Goal: Information Seeking & Learning: Learn about a topic

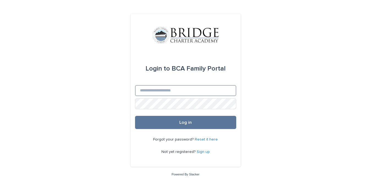
type input "**********"
click at [185, 123] on button "Log in" at bounding box center [185, 122] width 101 height 13
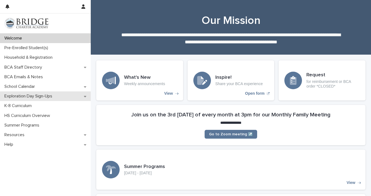
click at [37, 94] on p "Exploration Day Sign-Ups" at bounding box center [29, 96] width 54 height 5
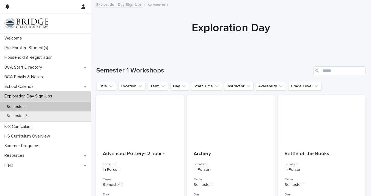
click at [40, 108] on div "Semester 1" at bounding box center [45, 107] width 91 height 9
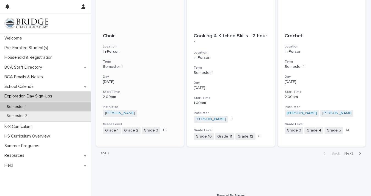
scroll to position [619, 0]
click at [352, 152] on span "Next" at bounding box center [350, 154] width 12 height 4
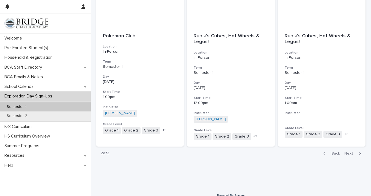
scroll to position [619, 0]
click at [353, 152] on button "Next" at bounding box center [353, 154] width 23 height 5
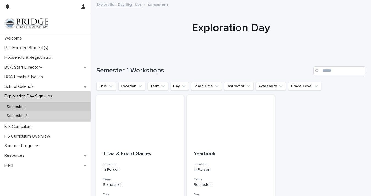
click at [81, 118] on div "Semester 2" at bounding box center [45, 116] width 91 height 9
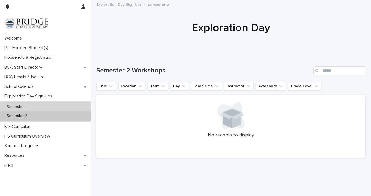
click at [65, 104] on div "Semester 1" at bounding box center [45, 107] width 91 height 9
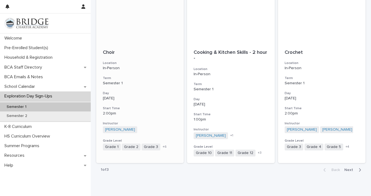
scroll to position [603, 0]
click at [348, 168] on span "Next" at bounding box center [350, 170] width 12 height 4
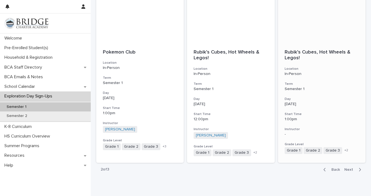
click at [345, 149] on span "+ 2" at bounding box center [346, 150] width 4 height 3
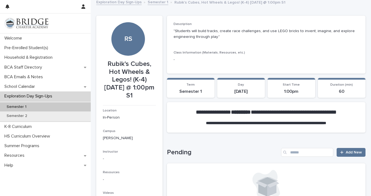
scroll to position [2, 0]
click at [352, 155] on link "Add New" at bounding box center [351, 152] width 29 height 9
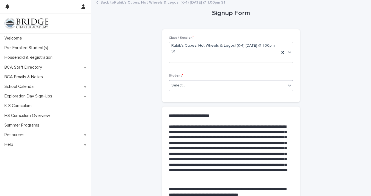
click at [290, 83] on icon at bounding box center [289, 85] width 5 height 5
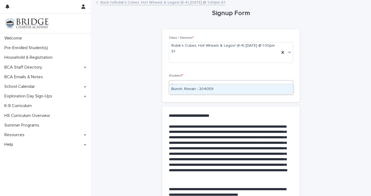
click at [280, 89] on div "Bunch, Ronan - 204059" at bounding box center [231, 90] width 124 height 10
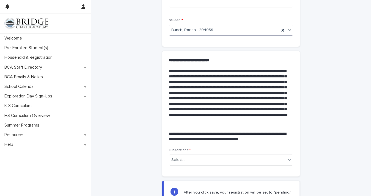
scroll to position [59, 0]
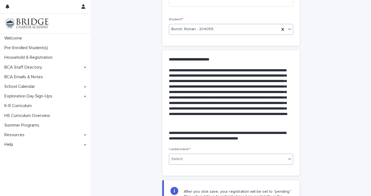
click at [259, 155] on div "Select..." at bounding box center [227, 159] width 117 height 9
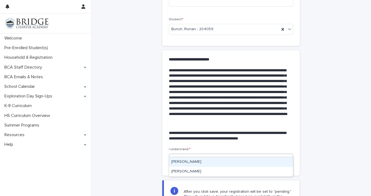
click at [252, 161] on div "Marianne Bunch" at bounding box center [231, 163] width 124 height 10
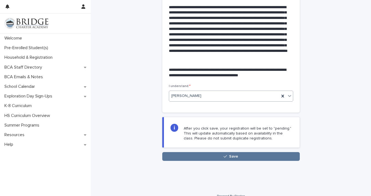
scroll to position [122, 0]
click at [248, 153] on button "Save" at bounding box center [230, 157] width 137 height 9
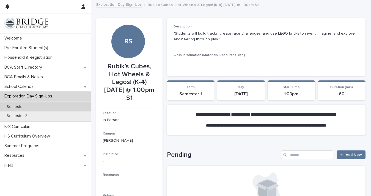
click at [48, 109] on div "Semester 1" at bounding box center [45, 107] width 91 height 9
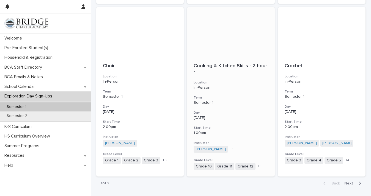
scroll to position [590, 0]
click at [350, 181] on span "Next" at bounding box center [350, 183] width 12 height 4
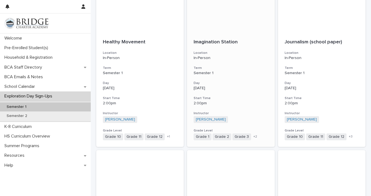
scroll to position [283, 0]
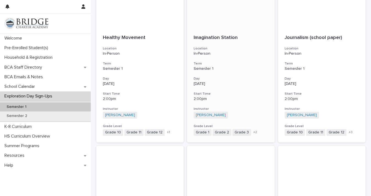
click at [258, 124] on h3 "Grade Level" at bounding box center [231, 126] width 74 height 4
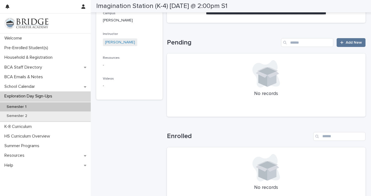
scroll to position [113, 0]
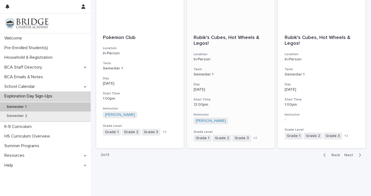
scroll to position [618, 0]
click at [348, 153] on span "Next" at bounding box center [350, 155] width 12 height 4
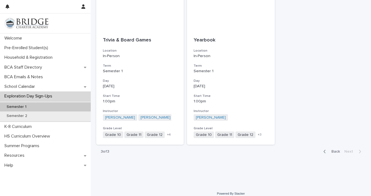
scroll to position [113, 0]
click at [334, 152] on span "Back" at bounding box center [334, 153] width 12 height 4
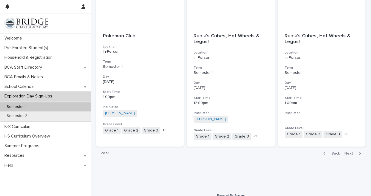
scroll to position [619, 0]
click at [334, 152] on span "Back" at bounding box center [334, 154] width 12 height 4
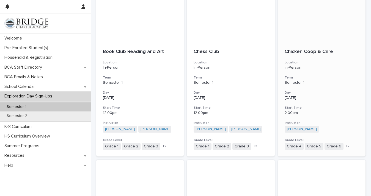
scroll to position [436, 0]
click at [171, 139] on h3 "Grade Level" at bounding box center [140, 141] width 74 height 4
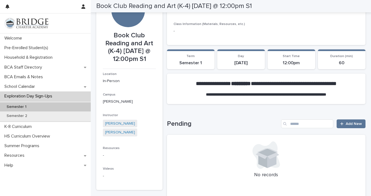
scroll to position [25, 0]
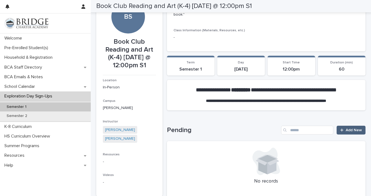
click at [345, 128] on div at bounding box center [342, 130] width 5 height 4
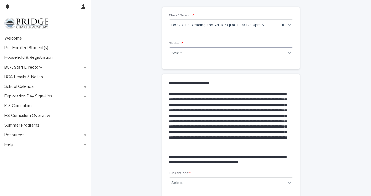
click at [273, 51] on div "Select..." at bounding box center [227, 53] width 117 height 9
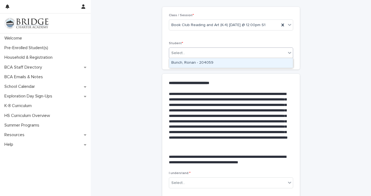
click at [268, 62] on div "Bunch, Ronan - 204059" at bounding box center [231, 63] width 124 height 10
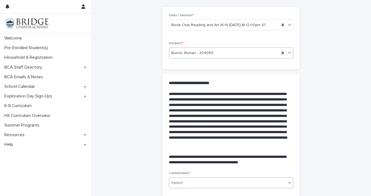
click at [214, 183] on div "Select..." at bounding box center [227, 183] width 117 height 9
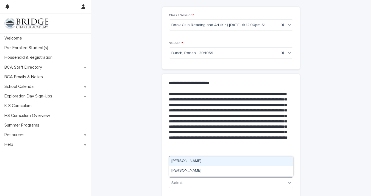
click at [218, 163] on div "Marianne Bunch" at bounding box center [231, 162] width 124 height 10
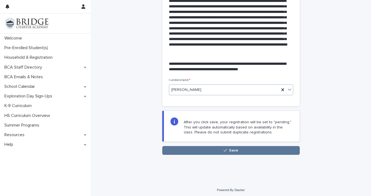
scroll to position [118, 0]
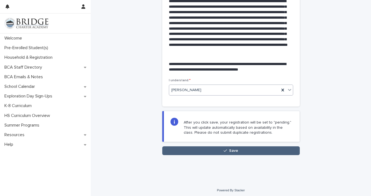
click at [262, 152] on button "Save" at bounding box center [230, 151] width 137 height 9
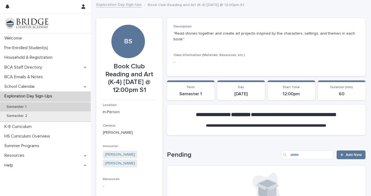
click at [63, 106] on div "Semester 1" at bounding box center [45, 107] width 91 height 9
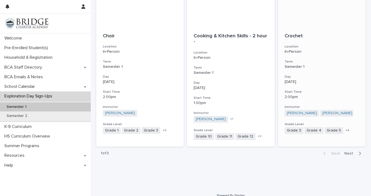
scroll to position [619, 0]
click at [347, 152] on span "Next" at bounding box center [350, 154] width 12 height 4
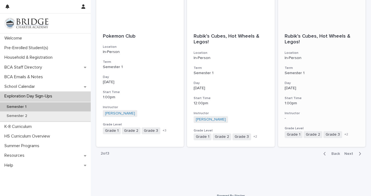
click at [328, 100] on div "Rubik’s Cubes, Hot Wheels & Legos! Location In-Person Term Semester 1 Day Monda…" at bounding box center [321, 86] width 87 height 118
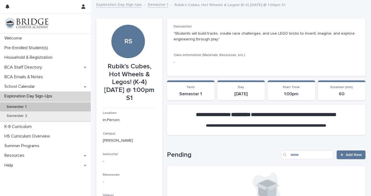
click at [85, 105] on div "Semester 1" at bounding box center [45, 107] width 91 height 9
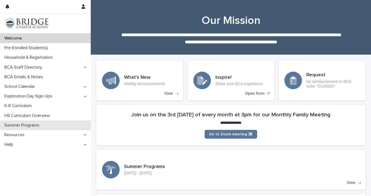
click at [55, 130] on div "Summer Programs" at bounding box center [45, 126] width 91 height 10
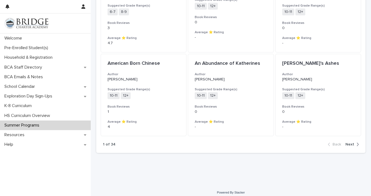
scroll to position [572, 0]
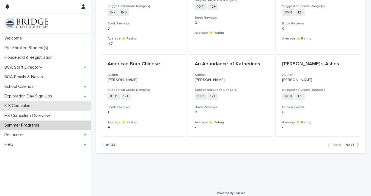
click at [78, 104] on div "K-8 Curriculum" at bounding box center [45, 106] width 91 height 10
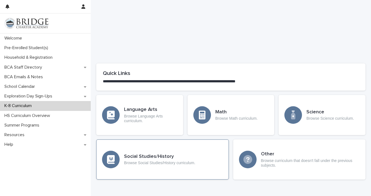
scroll to position [236, 0]
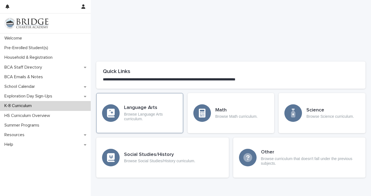
click at [154, 112] on p "Browse Language Arts curriculum." at bounding box center [150, 116] width 53 height 9
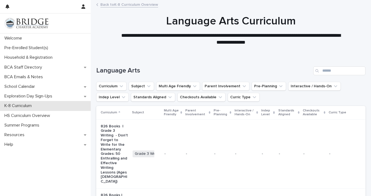
click at [46, 105] on div "K-8 Curriculum" at bounding box center [45, 106] width 91 height 10
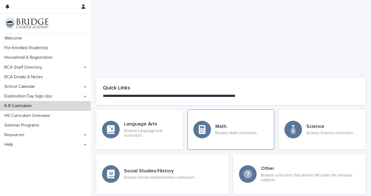
scroll to position [220, 0]
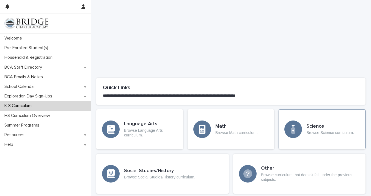
click at [314, 118] on div "Science Browse Science curriculum." at bounding box center [322, 129] width 87 height 40
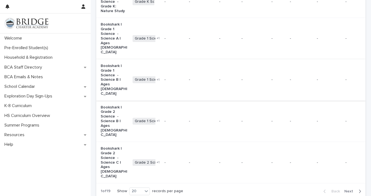
scroll to position [704, 0]
click at [144, 189] on icon at bounding box center [146, 191] width 5 height 5
click at [137, 166] on div "10 20 30" at bounding box center [140, 156] width 21 height 20
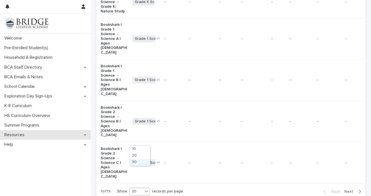
click at [70, 136] on div "Resources" at bounding box center [45, 135] width 91 height 10
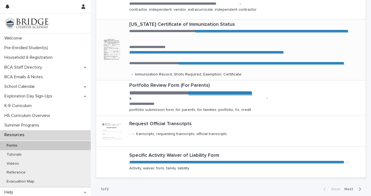
scroll to position [211, 0]
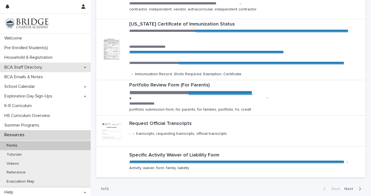
click at [62, 68] on div "BCA Staff Directory" at bounding box center [45, 68] width 91 height 10
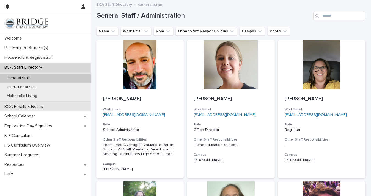
click at [59, 107] on div "BCA Emails & Notes" at bounding box center [45, 107] width 91 height 10
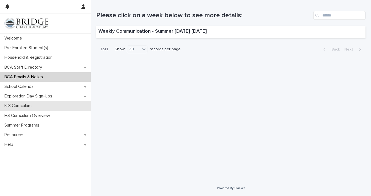
click at [60, 104] on div "K-8 Curriculum" at bounding box center [45, 106] width 91 height 10
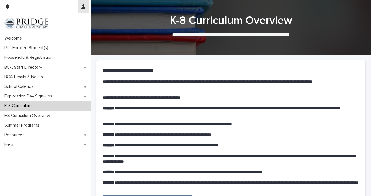
click at [85, 9] on button "button" at bounding box center [83, 6] width 10 height 13
click at [72, 91] on div at bounding box center [185, 98] width 371 height 196
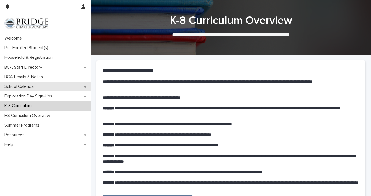
click at [83, 89] on div "School Calendar" at bounding box center [45, 87] width 91 height 10
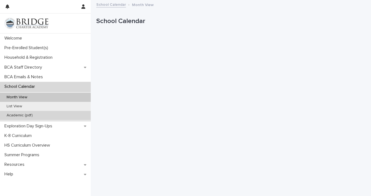
click at [72, 115] on div "Academic (pdf)" at bounding box center [45, 115] width 91 height 9
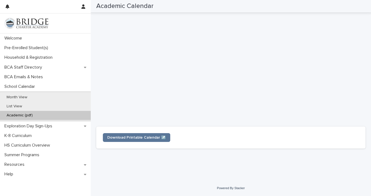
scroll to position [160, 0]
click at [136, 137] on span "Download Printable Calendar ↗️" at bounding box center [136, 138] width 59 height 4
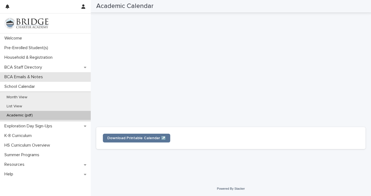
click at [38, 78] on p "BCA Emails & Notes" at bounding box center [24, 77] width 45 height 5
